Goal: Information Seeking & Learning: Learn about a topic

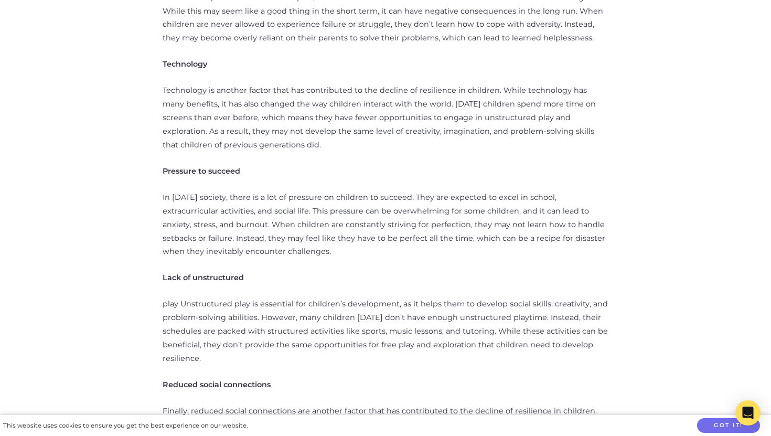
scroll to position [643, 0]
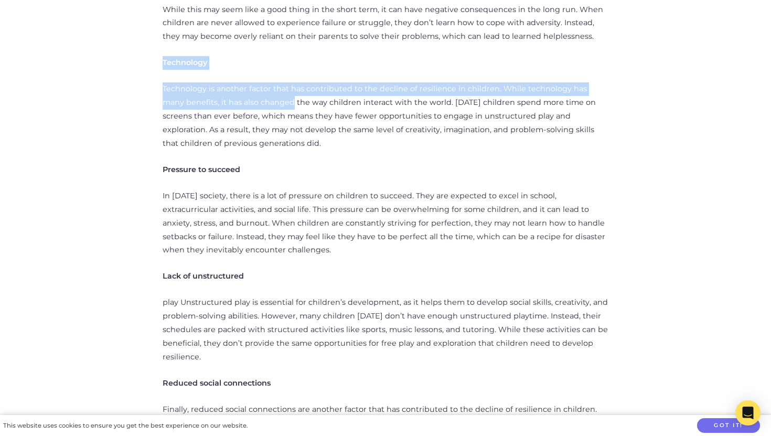
drag, startPoint x: 131, startPoint y: 56, endPoint x: 273, endPoint y: 83, distance: 144.8
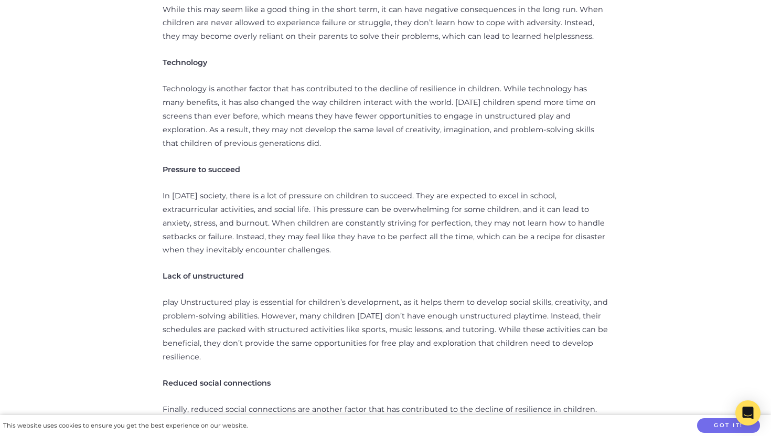
click at [249, 163] on p "Pressure to succeed" at bounding box center [386, 170] width 446 height 14
drag, startPoint x: 249, startPoint y: 155, endPoint x: 154, endPoint y: 151, distance: 94.6
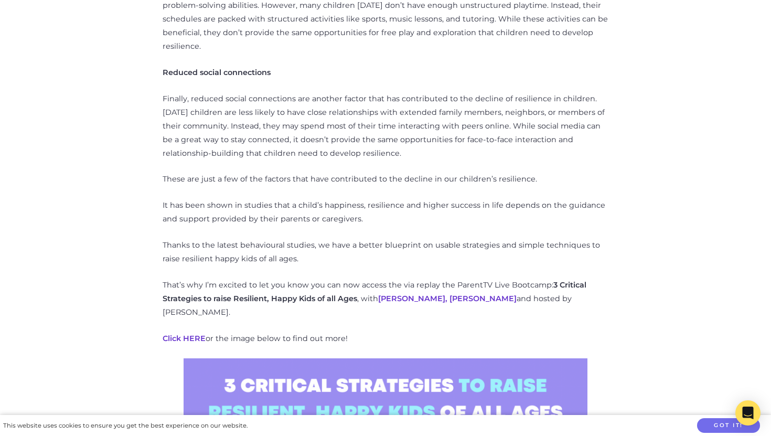
scroll to position [956, 0]
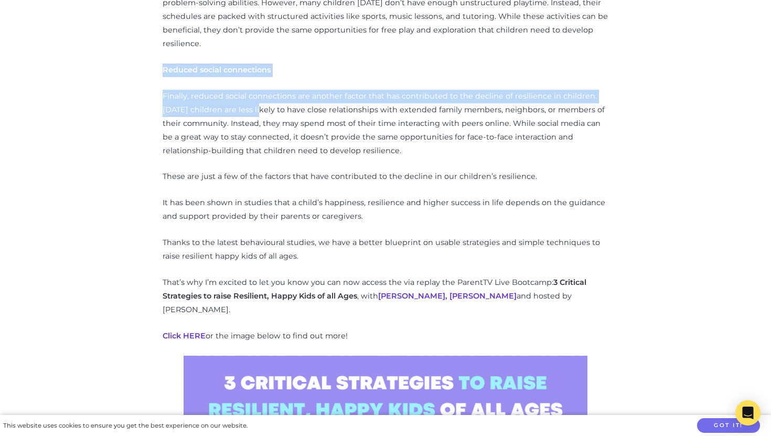
drag, startPoint x: 165, startPoint y: 48, endPoint x: 257, endPoint y: 94, distance: 102.3
click at [258, 94] on div "Resilience is the ability to bounce back from difficult or challenging situatio…" at bounding box center [386, 151] width 446 height 1218
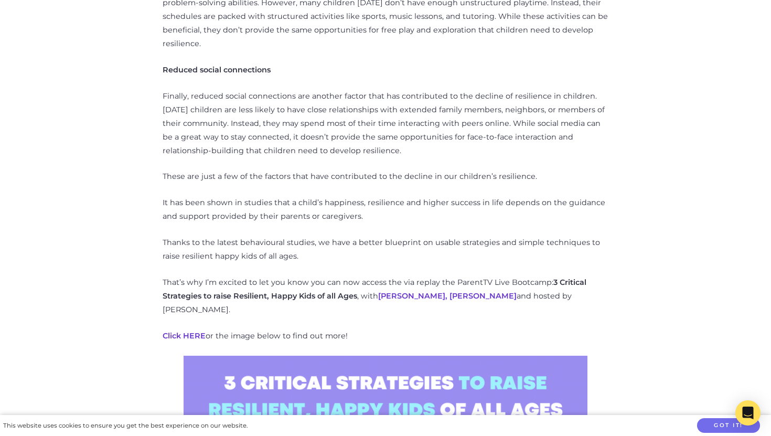
click at [259, 123] on p "Finally, reduced social connections are another factor that has contributed to …" at bounding box center [386, 124] width 446 height 68
drag, startPoint x: 229, startPoint y: 56, endPoint x: 366, endPoint y: 143, distance: 162.3
click at [365, 143] on div "Resilience is the ability to bounce back from difficult or challenging situatio…" at bounding box center [386, 151] width 446 height 1218
click at [366, 143] on p "Finally, reduced social connections are another factor that has contributed to …" at bounding box center [386, 124] width 446 height 68
drag, startPoint x: 206, startPoint y: 55, endPoint x: 276, endPoint y: 140, distance: 110.7
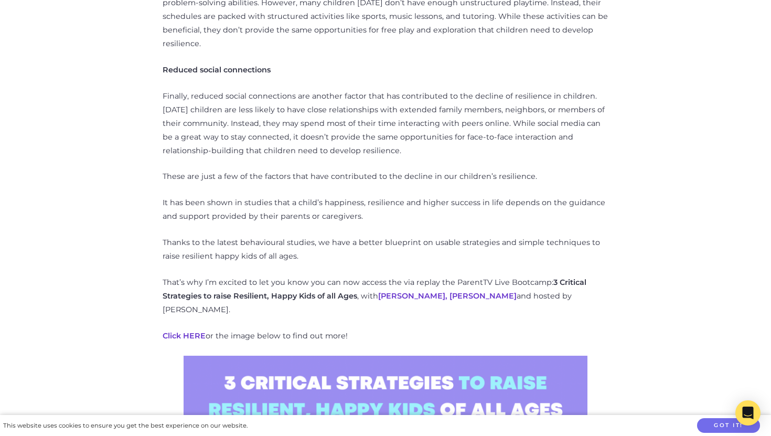
click at [275, 138] on div "Resilience is the ability to bounce back from difficult or challenging situatio…" at bounding box center [386, 151] width 446 height 1218
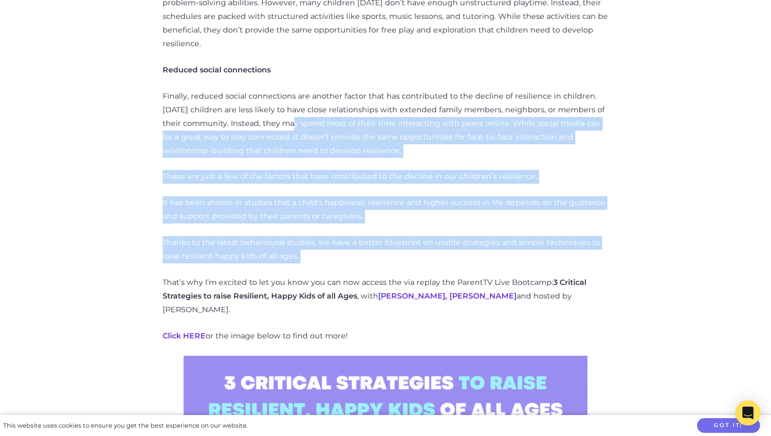
drag, startPoint x: 320, startPoint y: 259, endPoint x: 283, endPoint y: 97, distance: 166.2
click at [283, 99] on div "Resilience is the ability to bounce back from difficult or challenging situatio…" at bounding box center [386, 151] width 446 height 1218
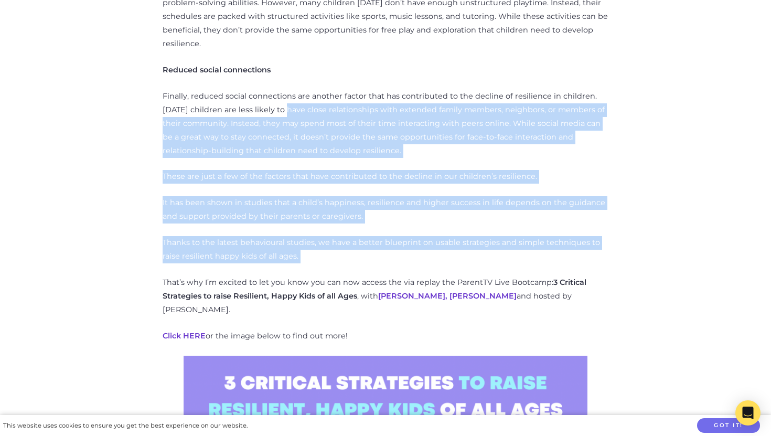
click at [283, 97] on p "Finally, reduced social connections are another factor that has contributed to …" at bounding box center [386, 124] width 446 height 68
